Goal: Find specific page/section: Find specific page/section

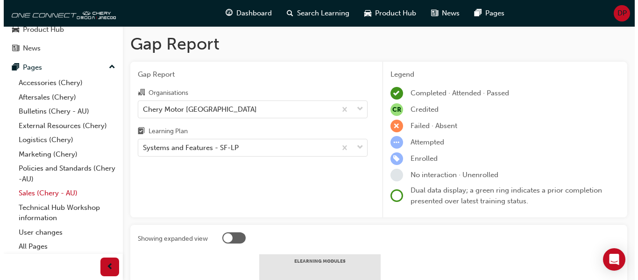
scroll to position [69, 0]
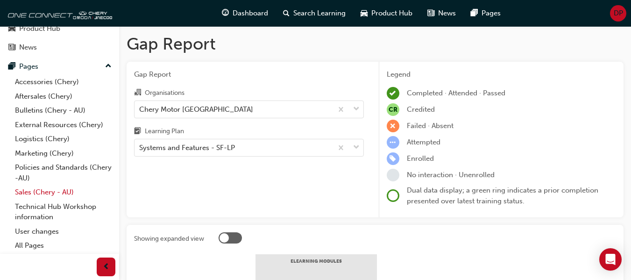
drag, startPoint x: 41, startPoint y: 194, endPoint x: 52, endPoint y: 194, distance: 11.2
click at [41, 194] on link "Sales (Chery - AU)" at bounding box center [63, 192] width 104 height 14
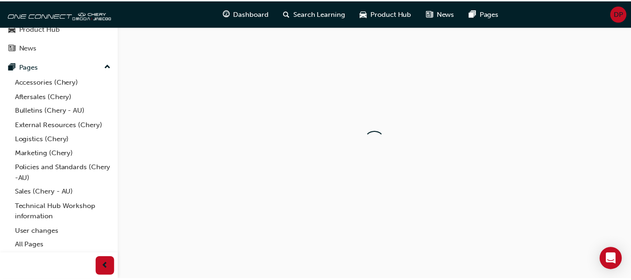
scroll to position [69, 0]
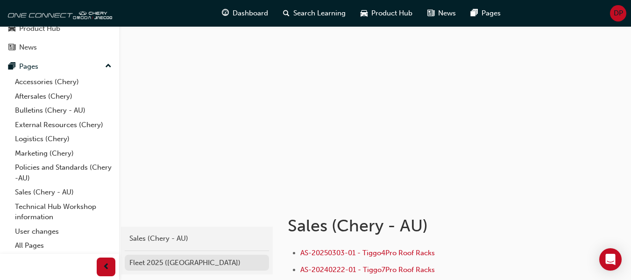
click at [156, 269] on link "Fleet 2025 ([GEOGRAPHIC_DATA])" at bounding box center [197, 263] width 144 height 16
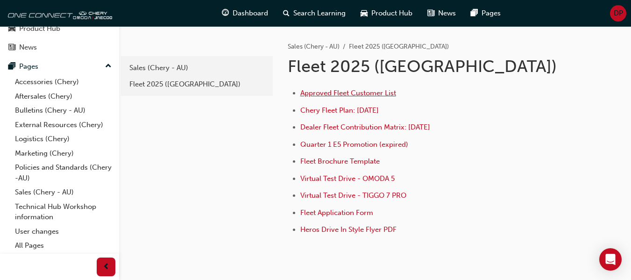
click at [337, 90] on span "Approved Fleet Customer List" at bounding box center [348, 93] width 96 height 8
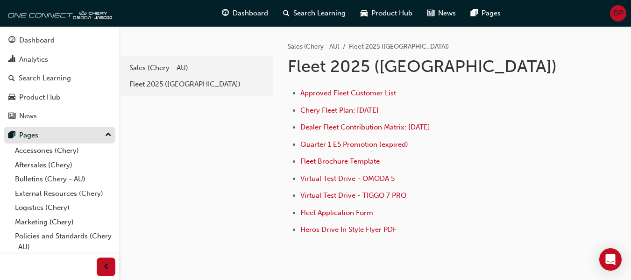
click at [63, 136] on div "Pages" at bounding box center [59, 135] width 102 height 12
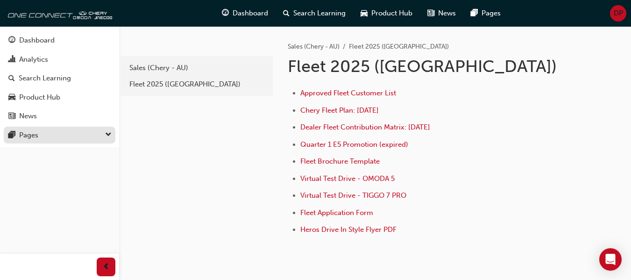
click at [79, 133] on div "Pages" at bounding box center [59, 135] width 102 height 12
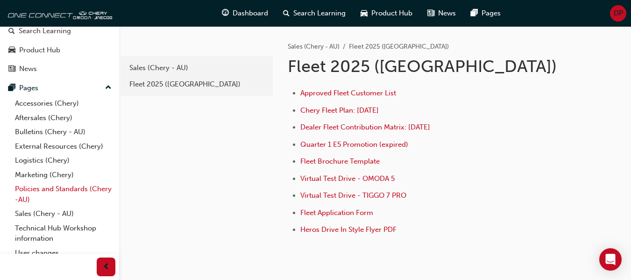
scroll to position [69, 0]
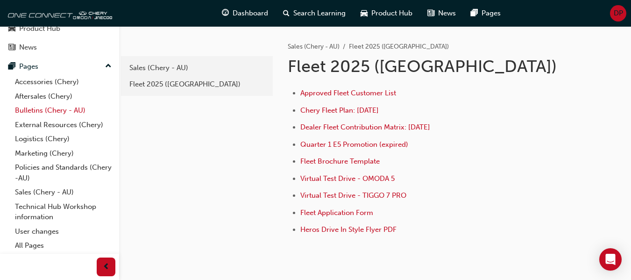
click at [62, 105] on link "Bulletins (Chery - AU)" at bounding box center [63, 110] width 104 height 14
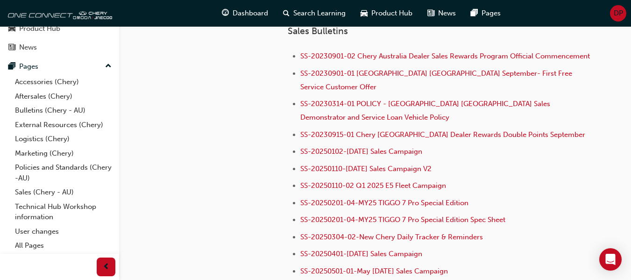
scroll to position [887, 0]
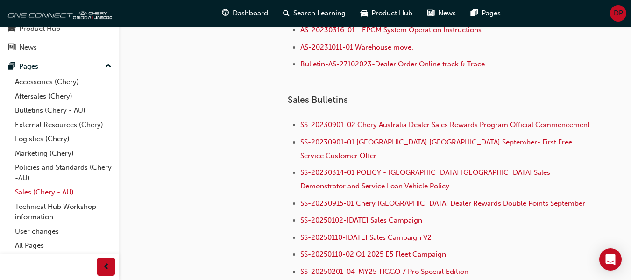
click at [64, 191] on link "Sales (Chery - AU)" at bounding box center [63, 192] width 104 height 14
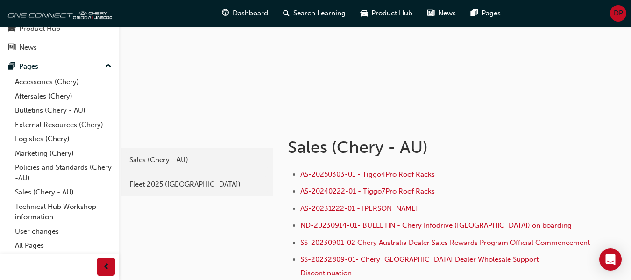
scroll to position [93, 0]
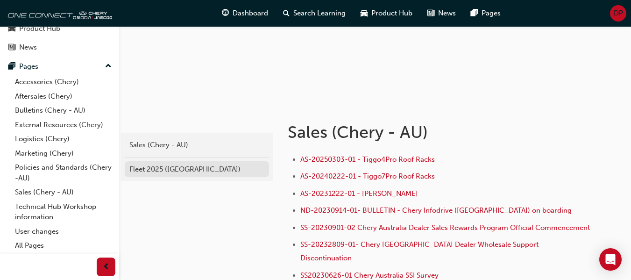
click at [190, 166] on div "Fleet 2025 ([GEOGRAPHIC_DATA])" at bounding box center [196, 169] width 135 height 11
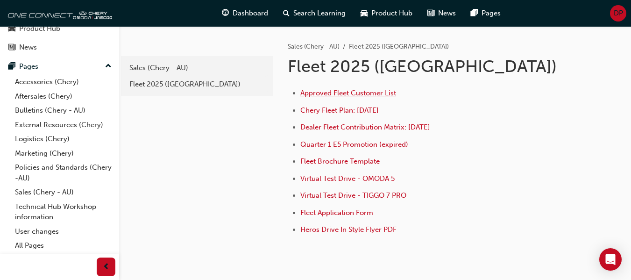
click at [348, 92] on span "Approved Fleet Customer List" at bounding box center [348, 93] width 96 height 8
